Goal: Transaction & Acquisition: Download file/media

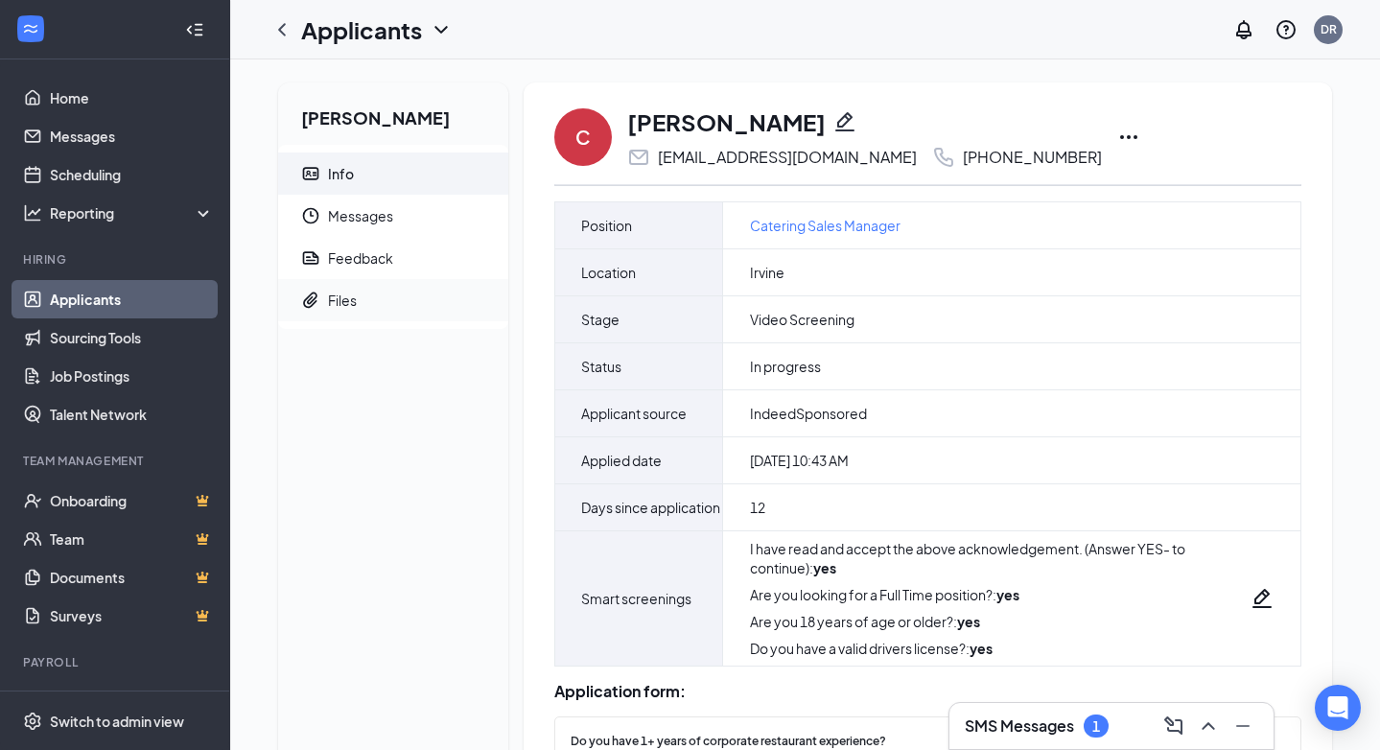
click at [334, 309] on div "Files" at bounding box center [342, 299] width 29 height 19
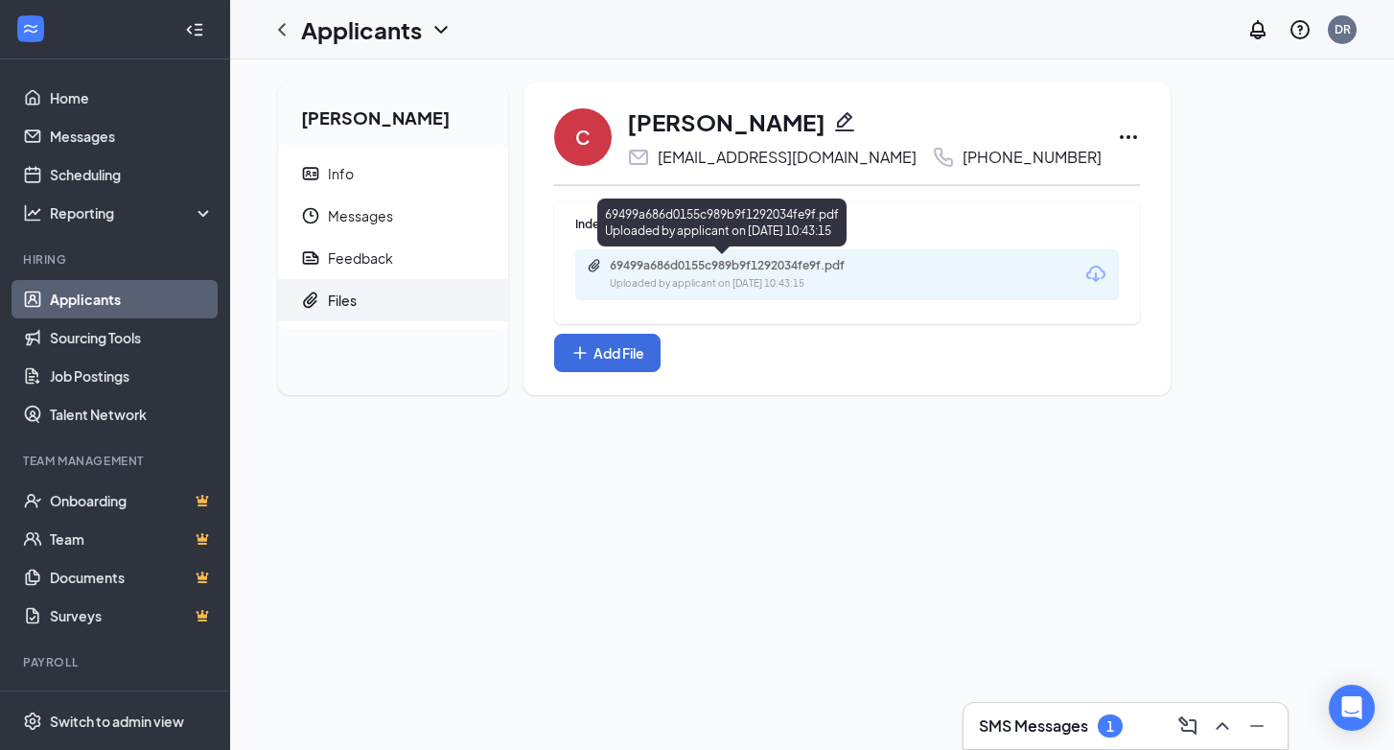
click at [755, 263] on div "69499a686d0155c989b9f1292034fe9f.pdf" at bounding box center [744, 265] width 268 height 15
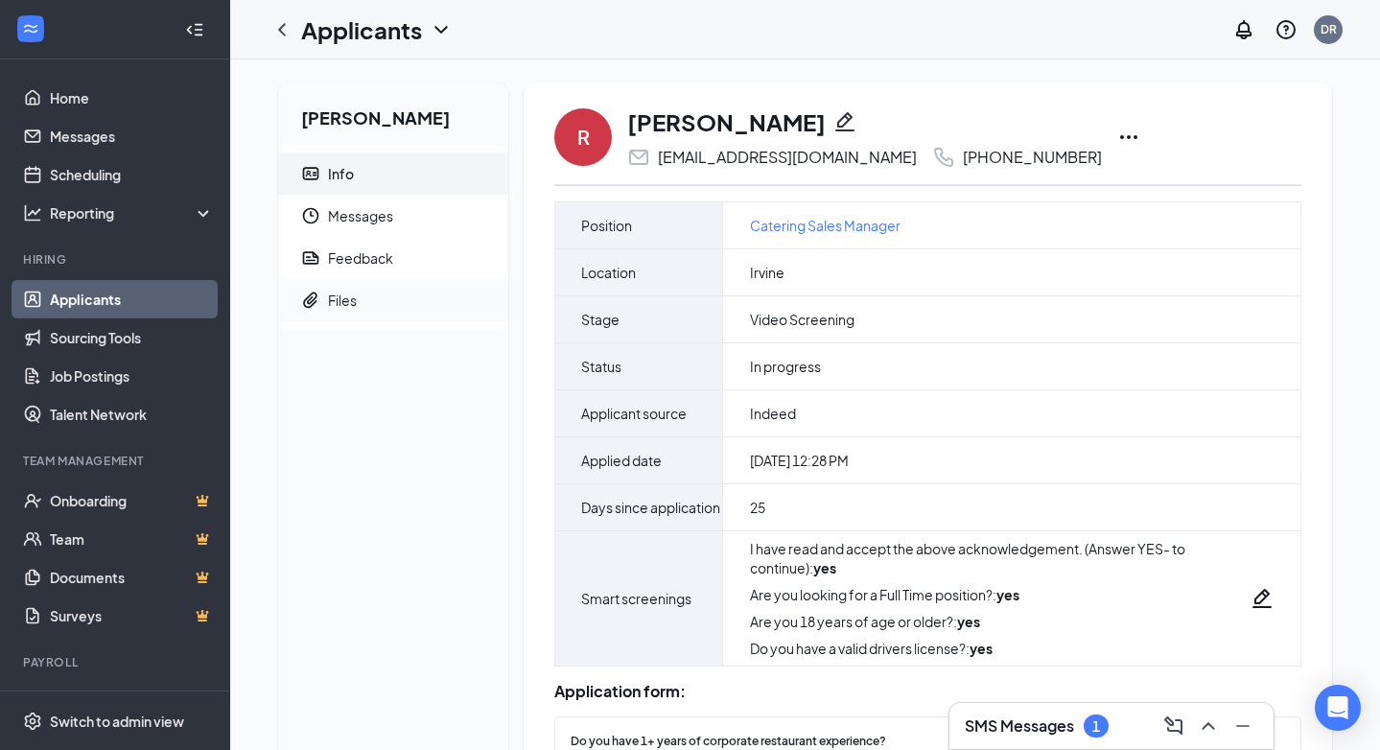
click at [371, 297] on span "Files" at bounding box center [410, 300] width 165 height 42
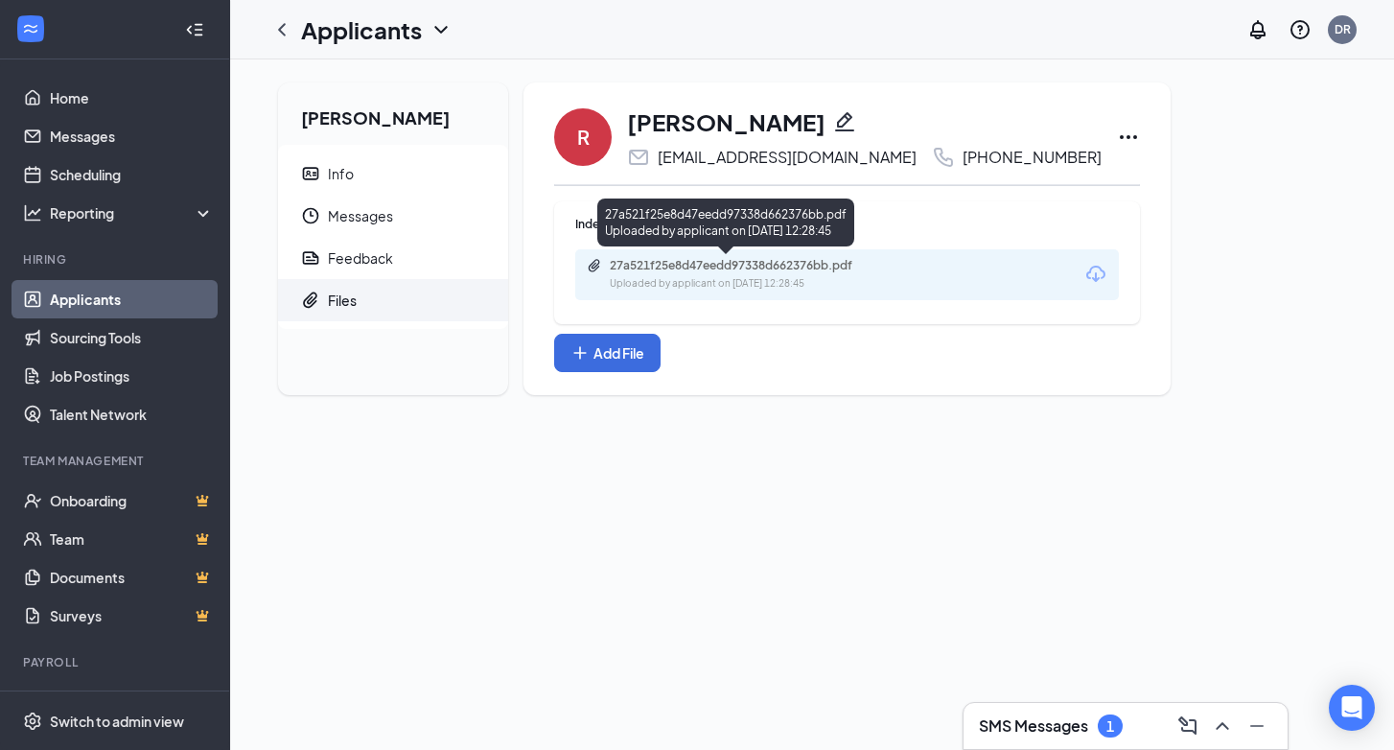
click at [692, 270] on div "27a521f25e8d47eedd97338d662376bb.pdf" at bounding box center [744, 265] width 268 height 15
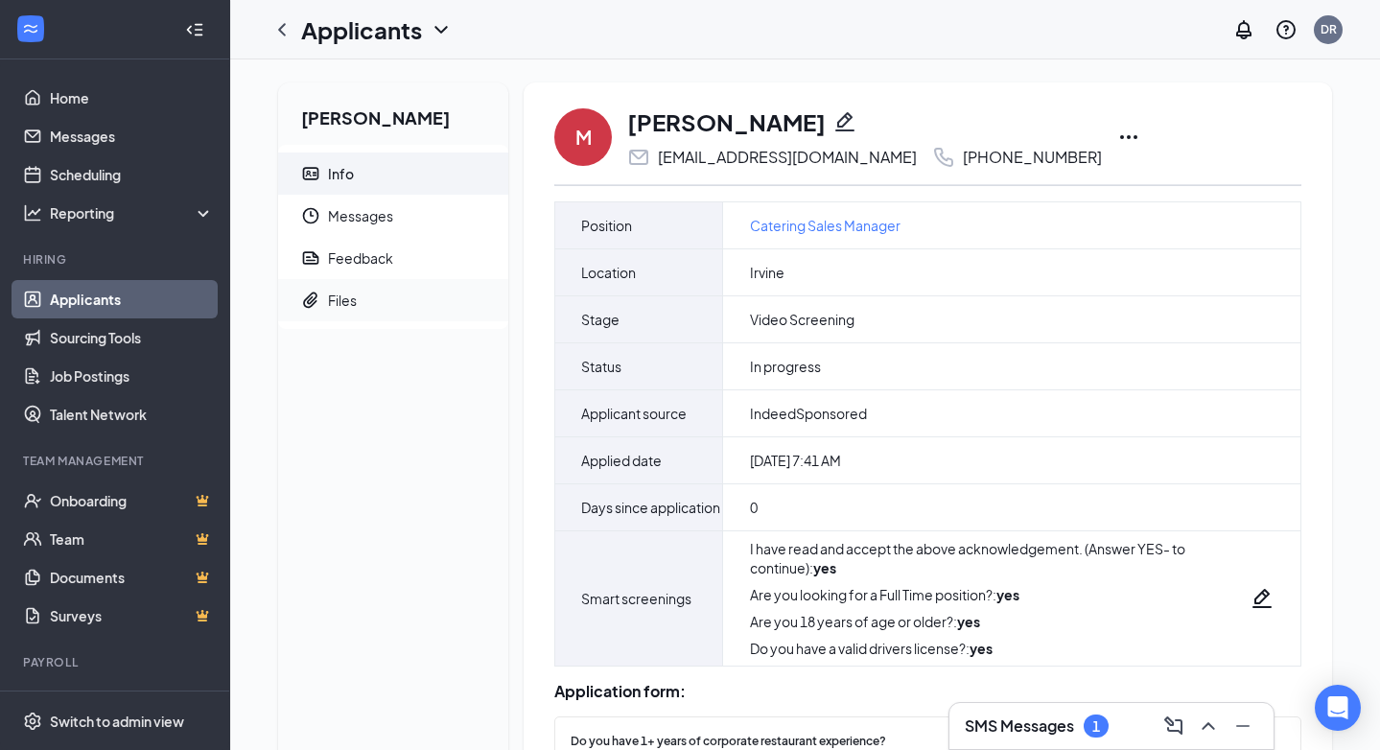
click at [351, 301] on div "Files" at bounding box center [342, 299] width 29 height 19
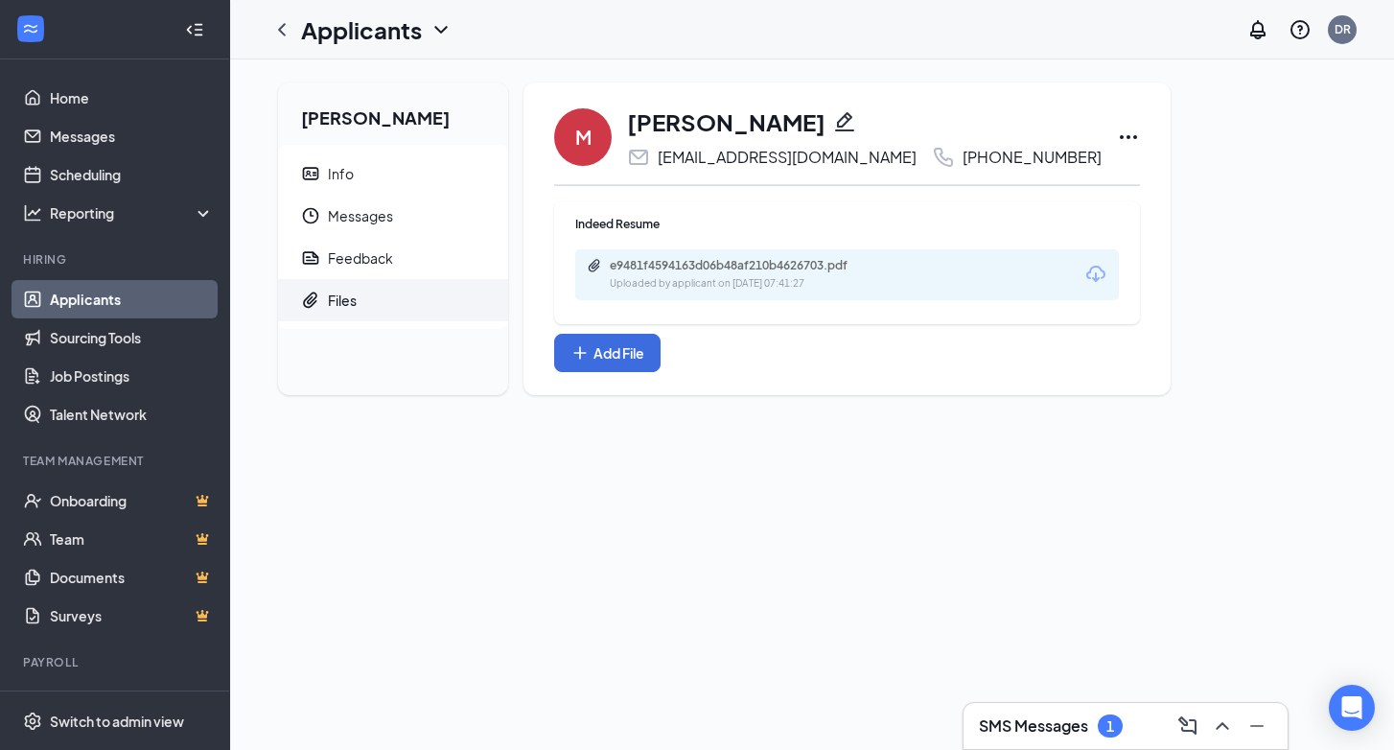
click at [737, 262] on div "e9481f4594163d06b48af210b4626703.pdf" at bounding box center [744, 265] width 268 height 15
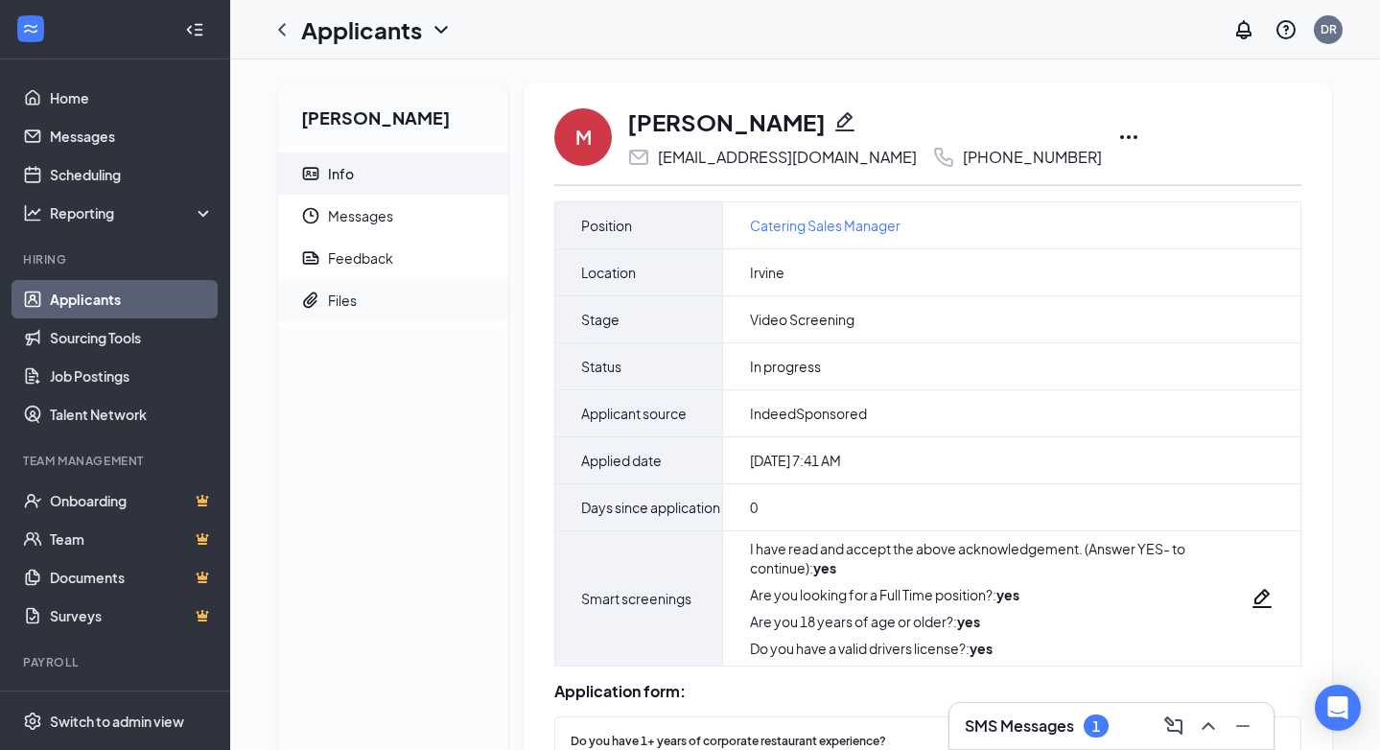
click at [344, 307] on div "Files" at bounding box center [342, 299] width 29 height 19
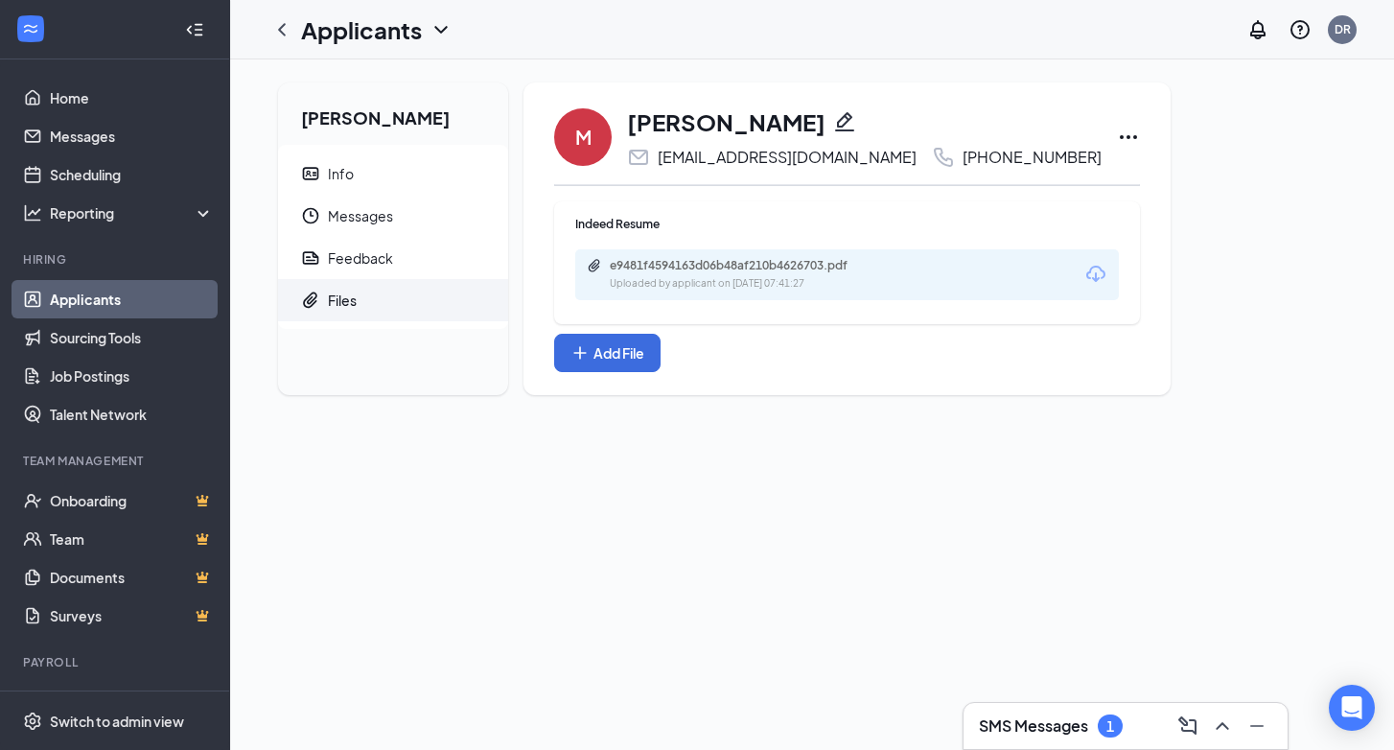
click at [1084, 276] on icon "Download" at bounding box center [1095, 274] width 23 height 23
